Goal: Information Seeking & Learning: Understand process/instructions

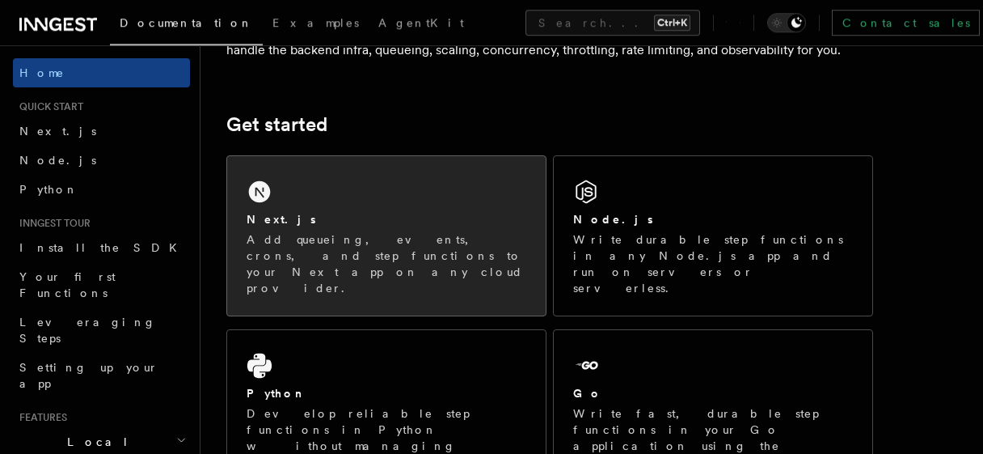
scroll to position [190, 0]
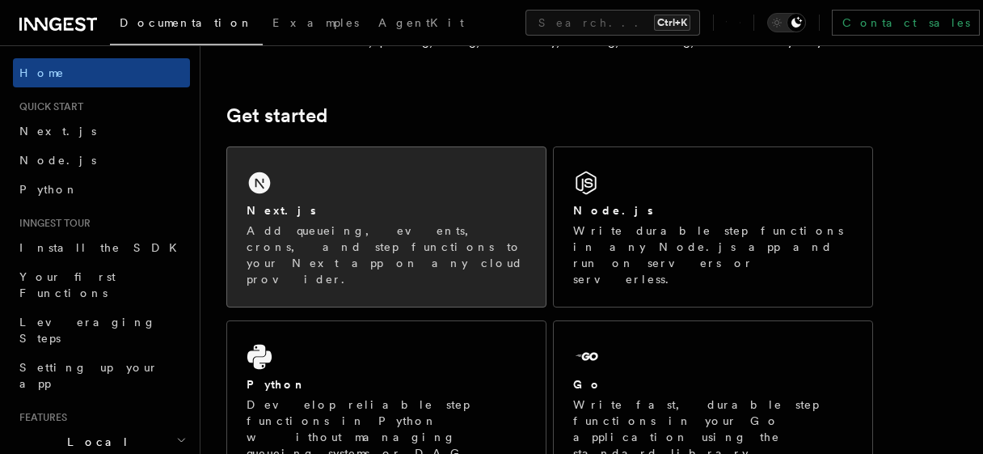
click at [429, 236] on p "Add queueing, events, crons, and step functions to your Next app on any cloud p…" at bounding box center [387, 254] width 280 height 65
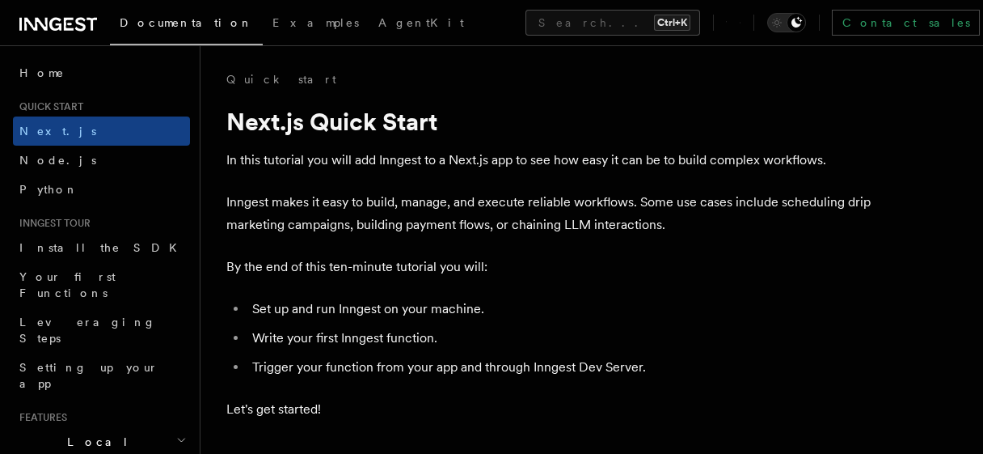
scroll to position [285, 0]
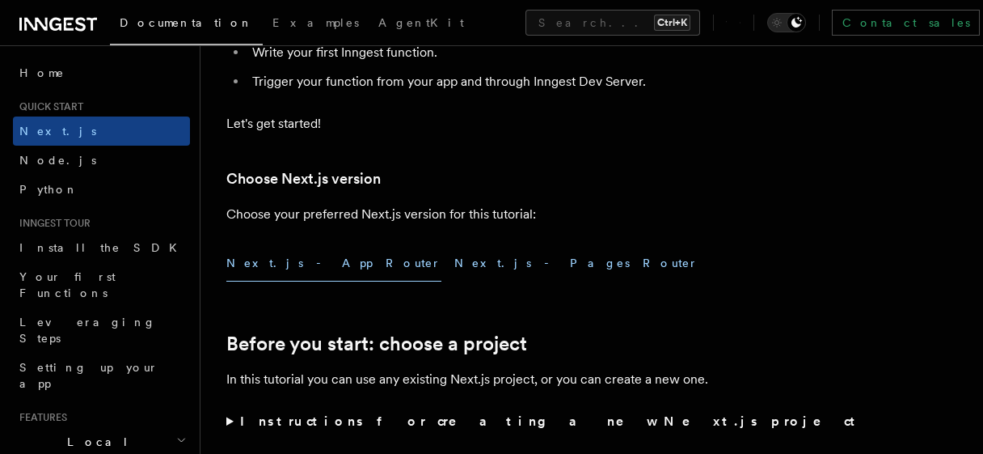
click at [455, 269] on button "Next.js - Pages Router" at bounding box center [577, 263] width 244 height 36
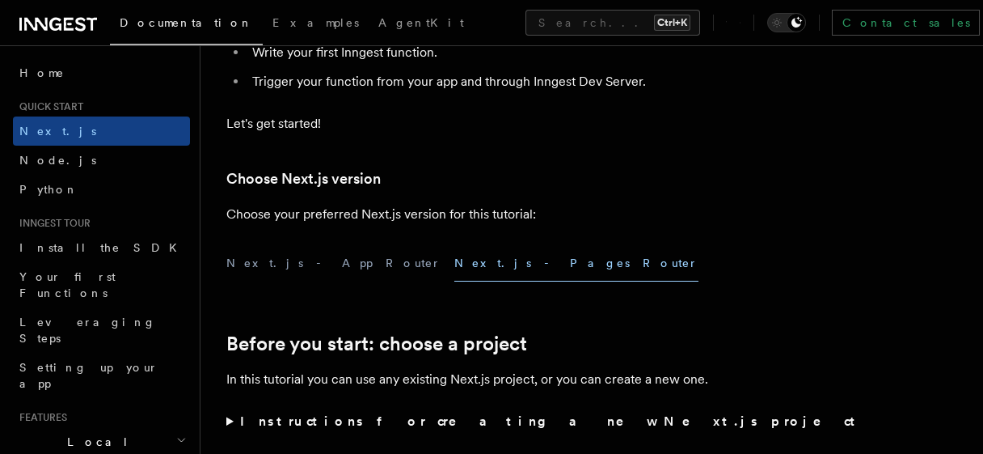
scroll to position [381, 0]
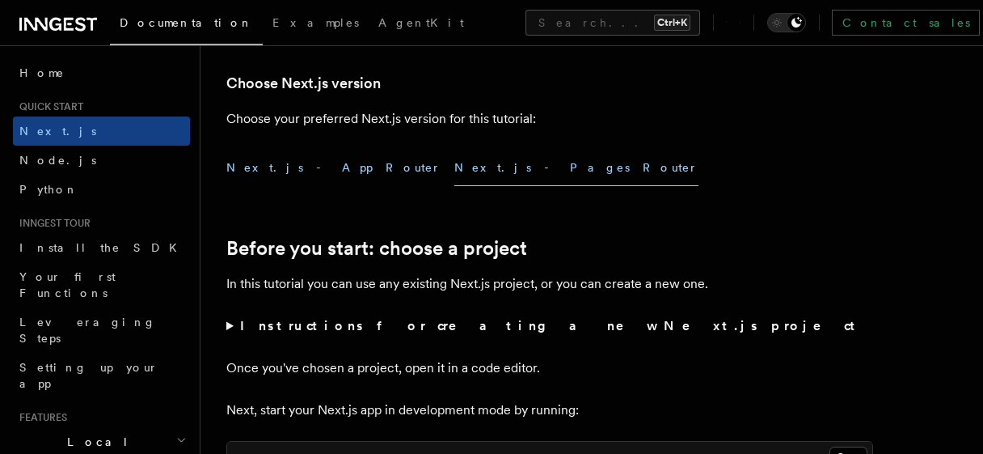
click at [310, 180] on button "Next.js - App Router" at bounding box center [333, 168] width 215 height 36
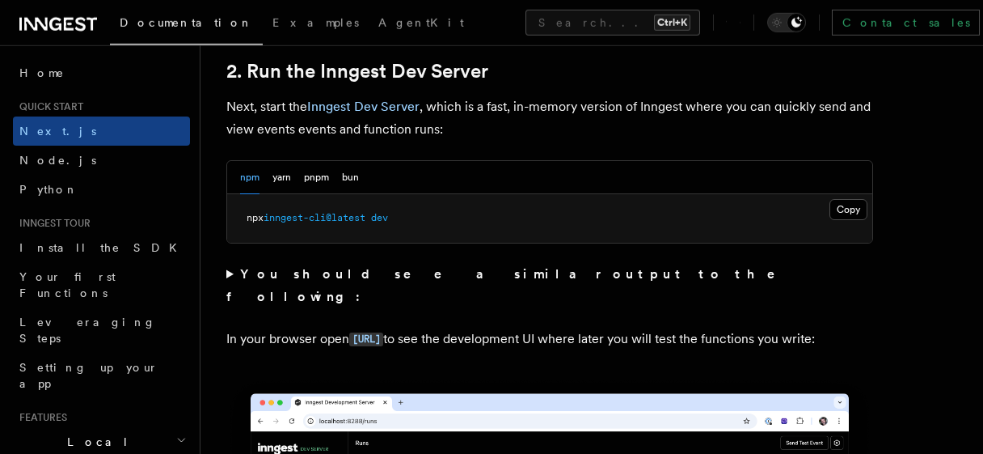
scroll to position [1143, 0]
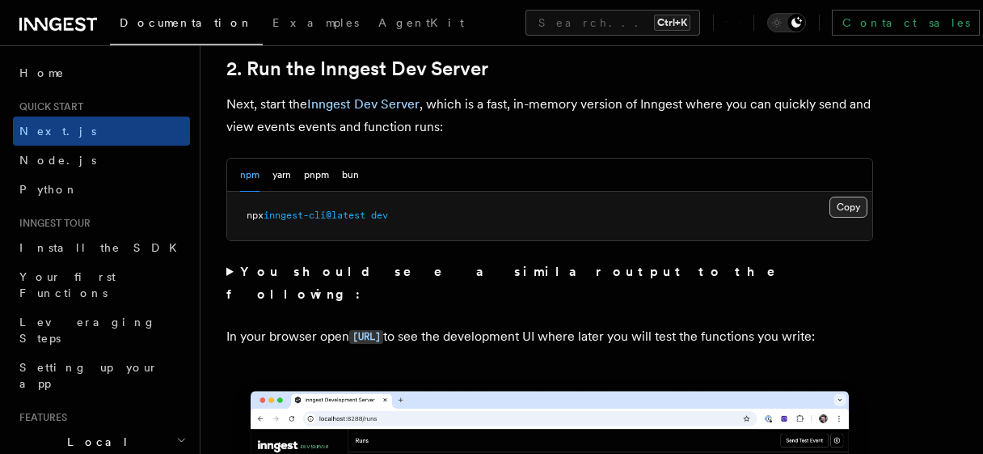
click at [844, 206] on button "Copy Copied" at bounding box center [849, 207] width 38 height 21
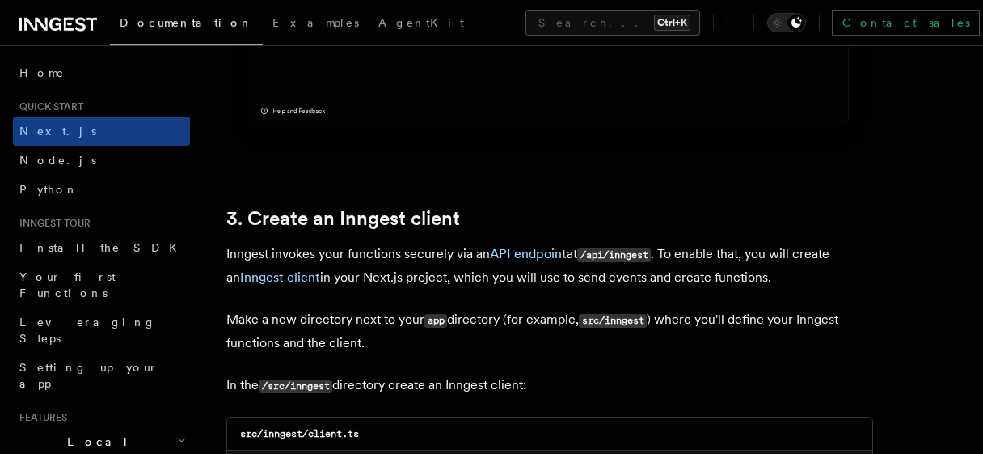
scroll to position [1905, 0]
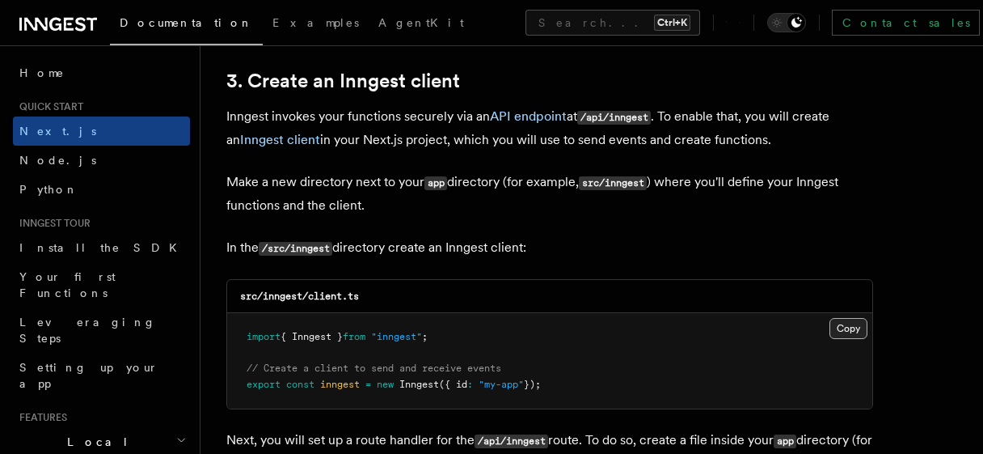
click at [847, 322] on button "Copy Copied" at bounding box center [849, 328] width 38 height 21
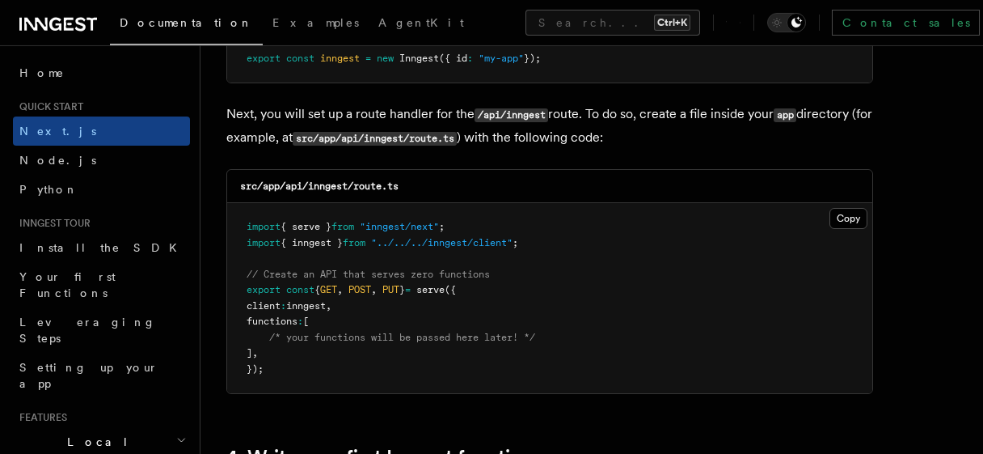
scroll to position [2286, 0]
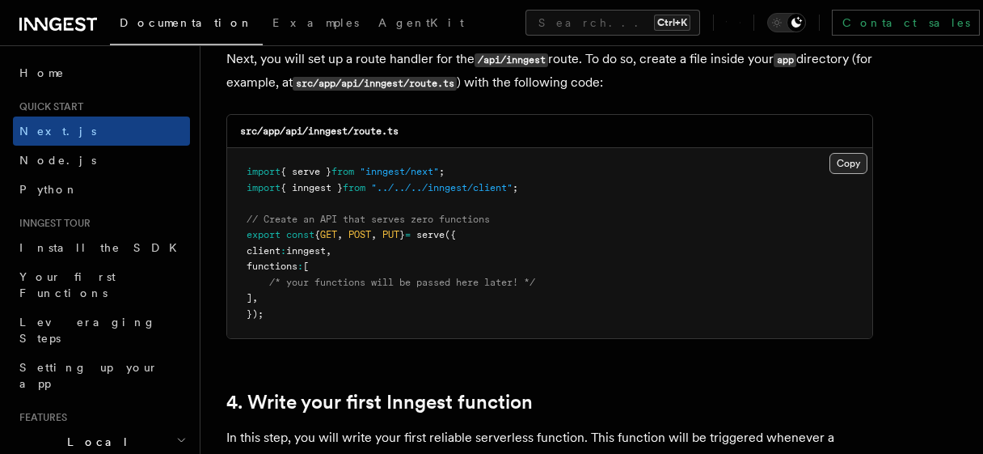
click at [860, 162] on button "Copy Copied" at bounding box center [849, 163] width 38 height 21
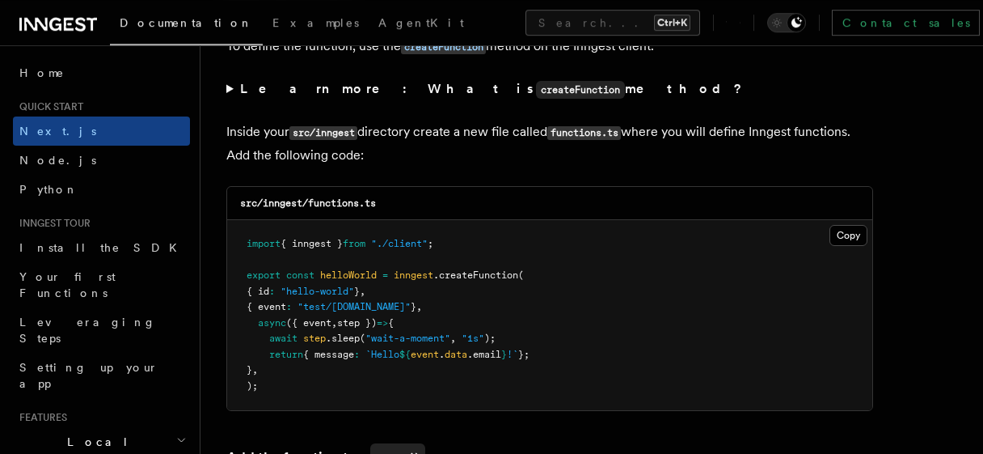
scroll to position [2858, 0]
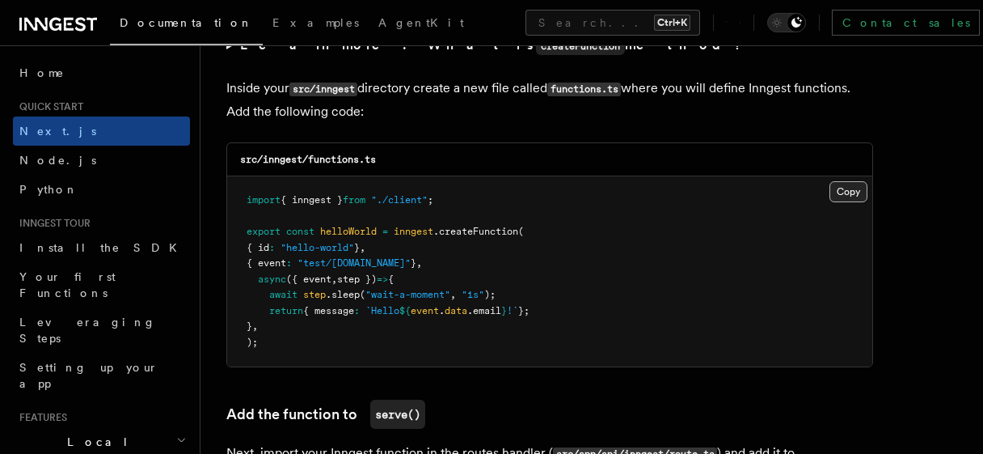
click at [845, 199] on button "Copy Copied" at bounding box center [849, 191] width 38 height 21
